Goal: Transaction & Acquisition: Purchase product/service

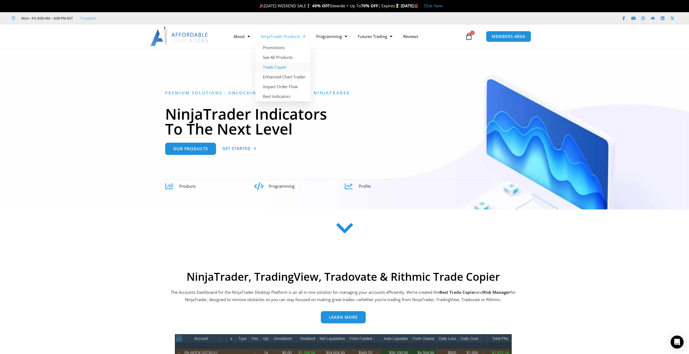
click at [288, 65] on link "Trade Copier" at bounding box center [283, 67] width 56 height 10
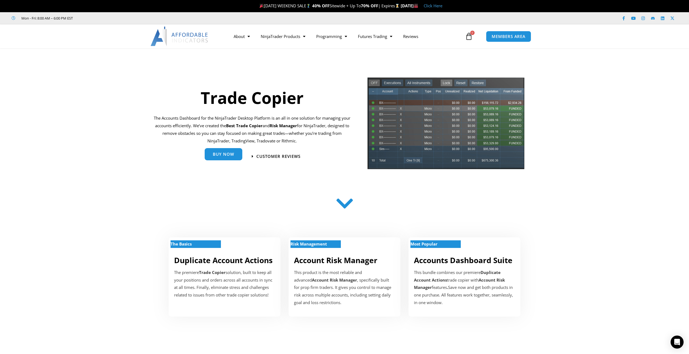
click at [237, 158] on link "Buy Now" at bounding box center [224, 154] width 38 height 12
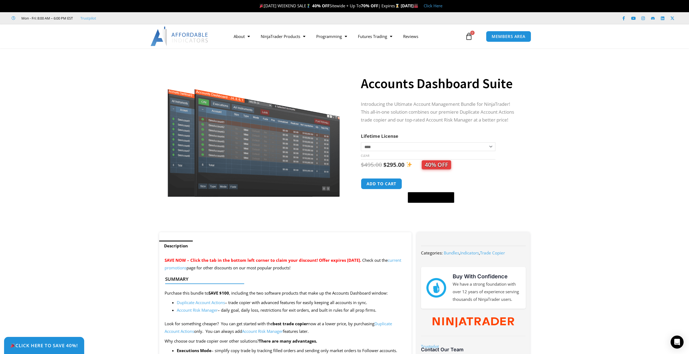
click at [401, 144] on select "**********" at bounding box center [428, 146] width 134 height 9
click at [405, 136] on th "Lifetime License" at bounding box center [428, 136] width 134 height 8
